Goal: Information Seeking & Learning: Learn about a topic

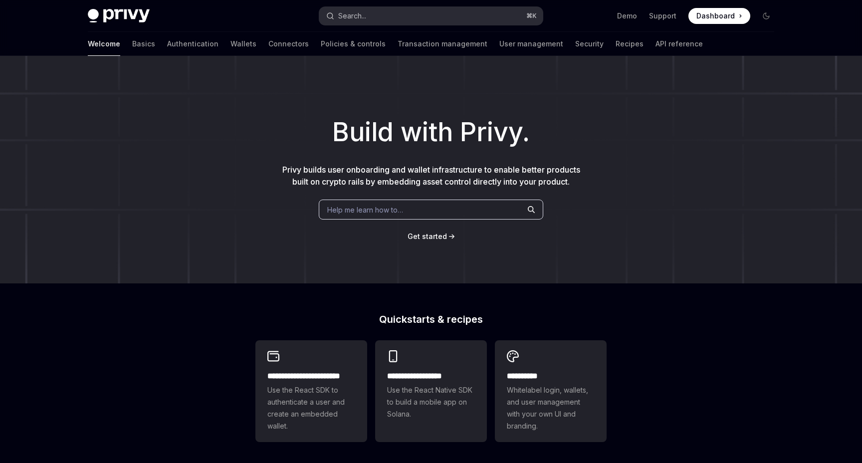
click at [429, 16] on button "Search... ⌘ K" at bounding box center [430, 16] width 223 height 18
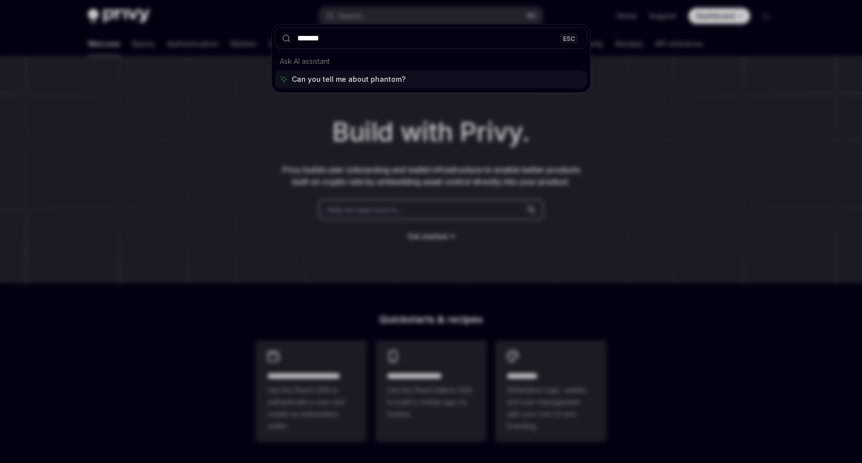
type input "*******"
type textarea "*"
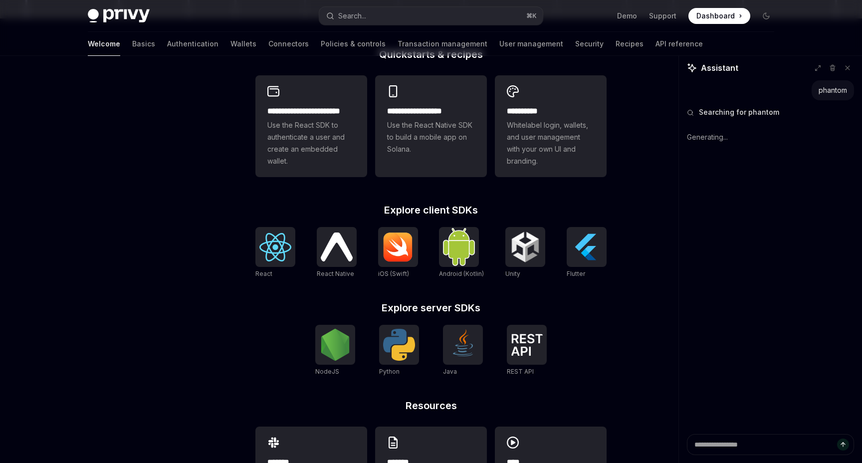
scroll to position [295, 0]
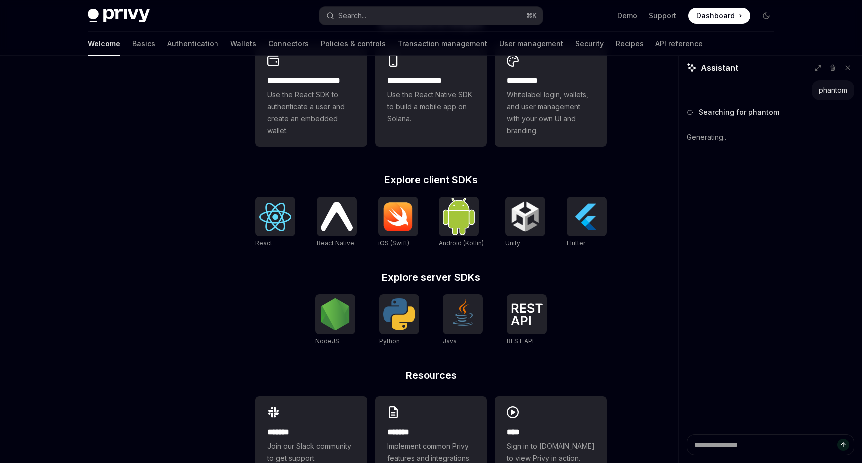
type textarea "*"
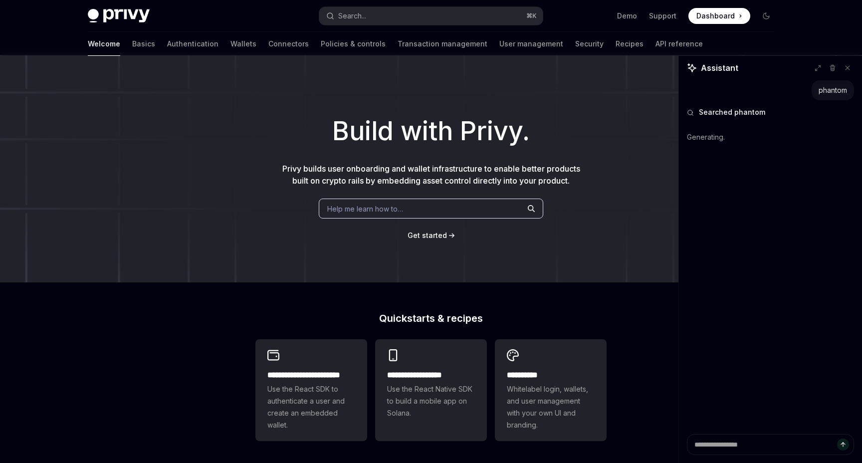
scroll to position [0, 0]
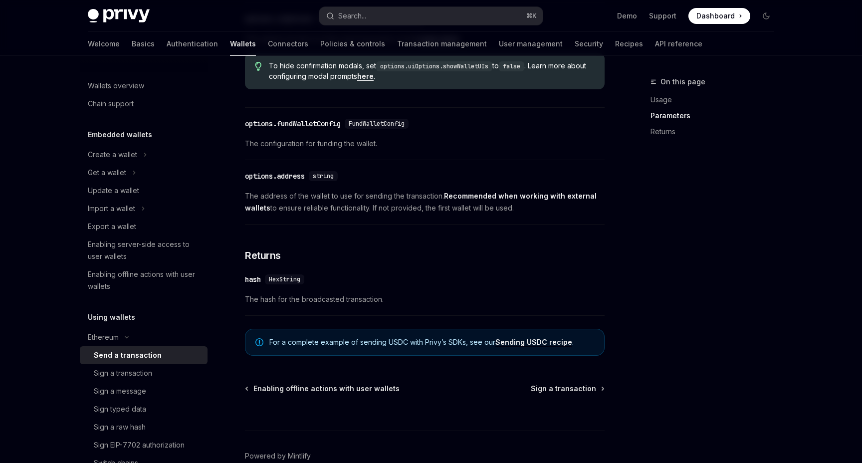
scroll to position [589, 0]
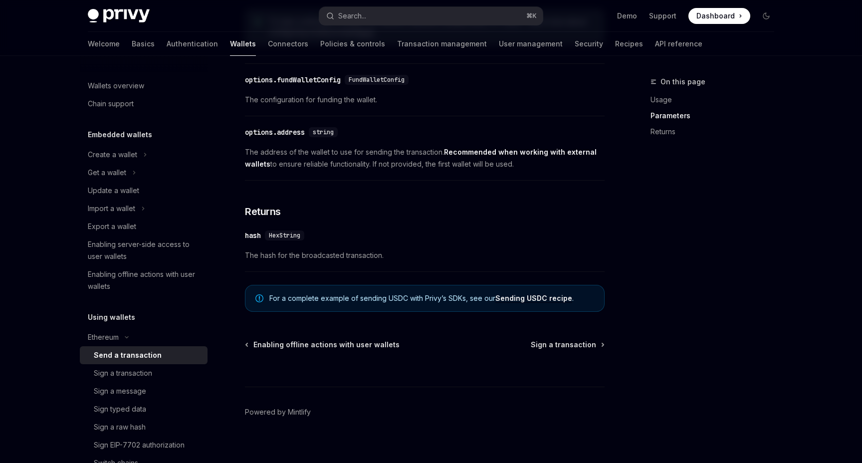
click at [541, 303] on link "Sending USDC recipe" at bounding box center [533, 298] width 77 height 9
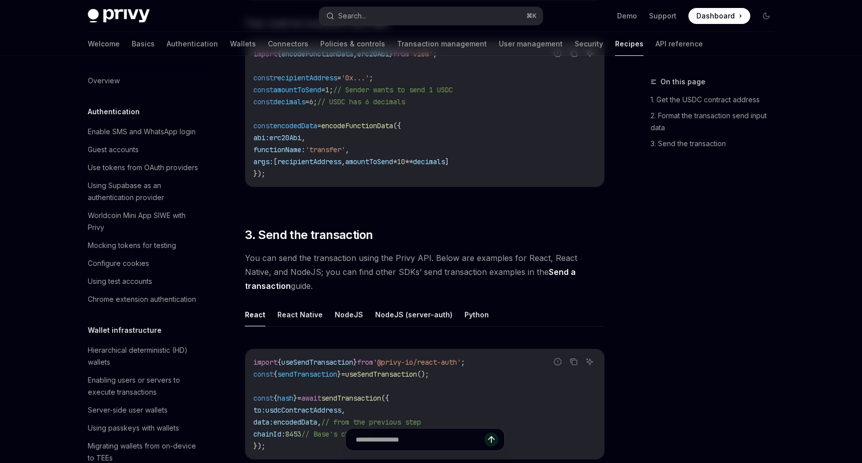
type textarea "*"
